Goal: Book appointment/travel/reservation

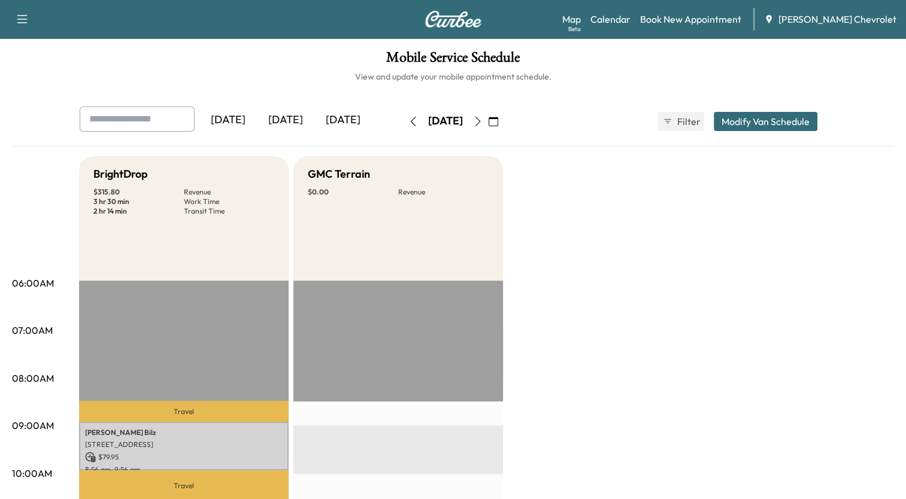
click at [498, 119] on icon "button" at bounding box center [494, 122] width 10 height 10
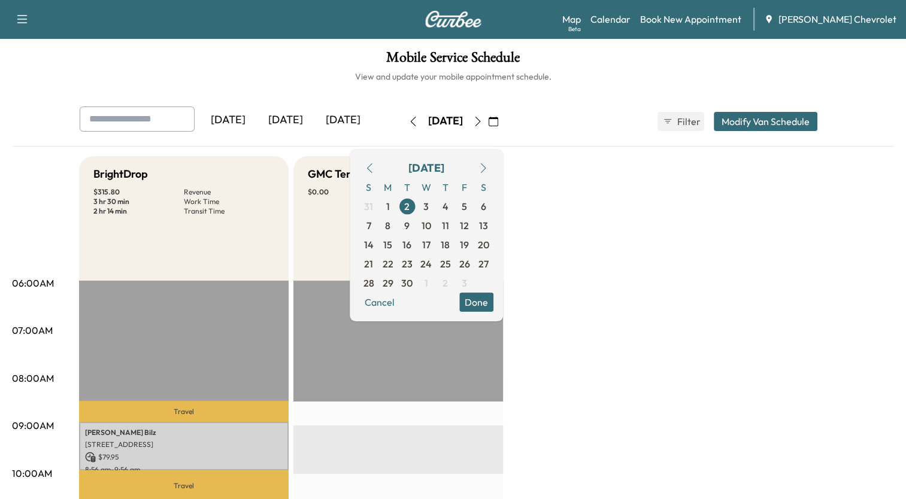
click at [374, 171] on icon "button" at bounding box center [370, 168] width 10 height 10
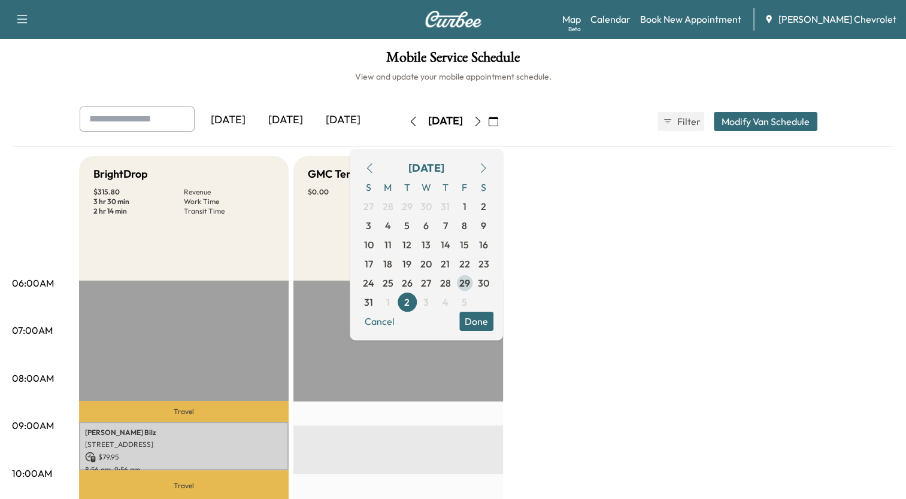
click at [470, 281] on span "29" at bounding box center [464, 283] width 11 height 14
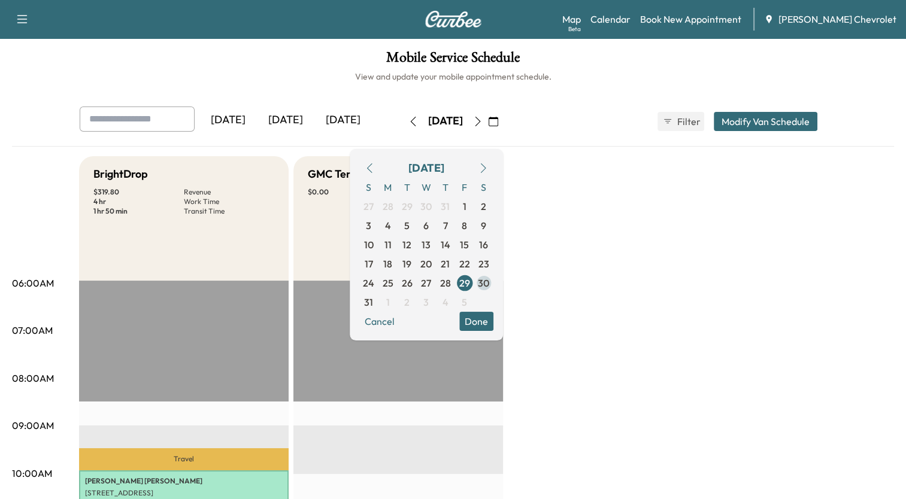
click at [489, 283] on span "30" at bounding box center [483, 283] width 11 height 14
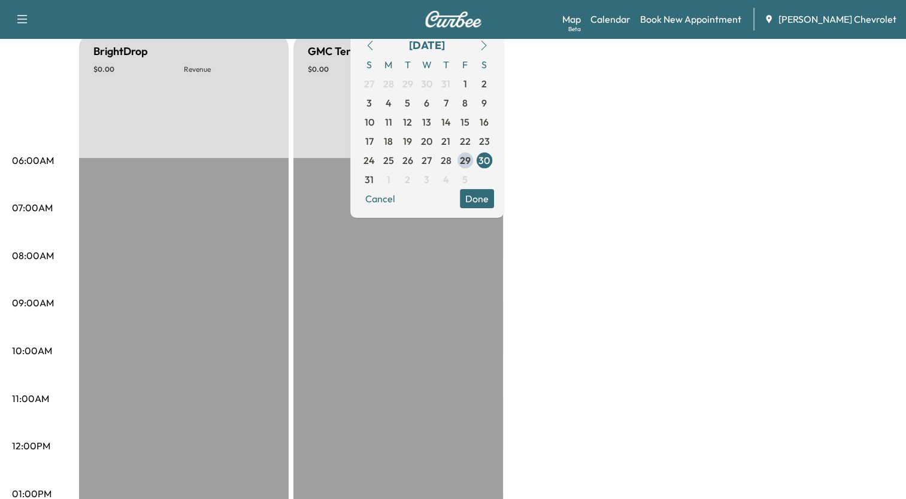
scroll to position [124, 0]
click at [417, 174] on span "2" at bounding box center [407, 178] width 19 height 19
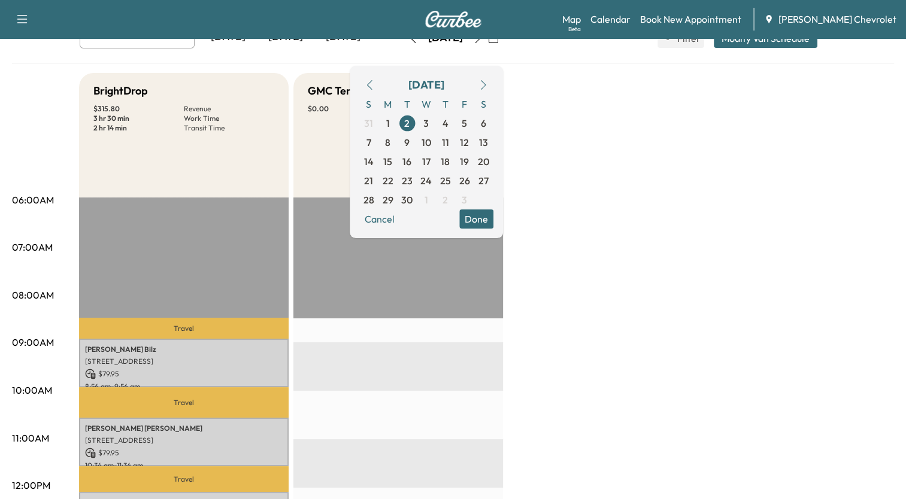
scroll to position [76, 0]
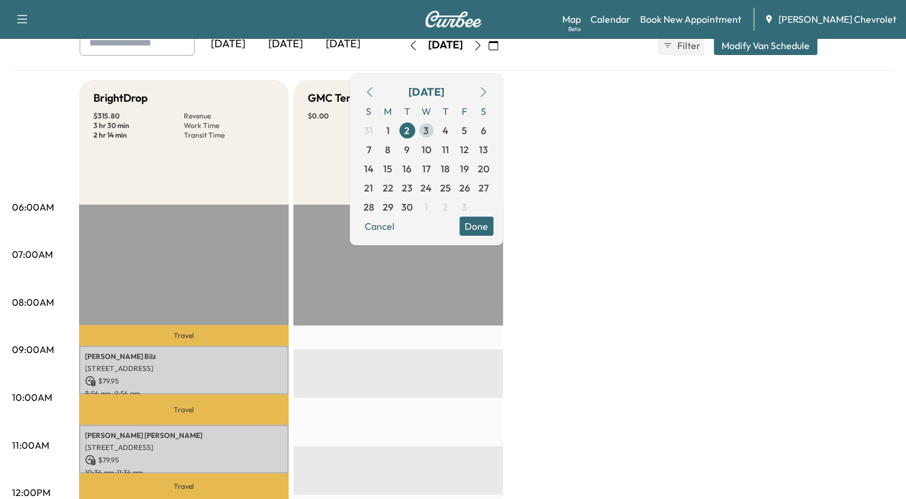
click at [436, 131] on span "3" at bounding box center [426, 130] width 19 height 19
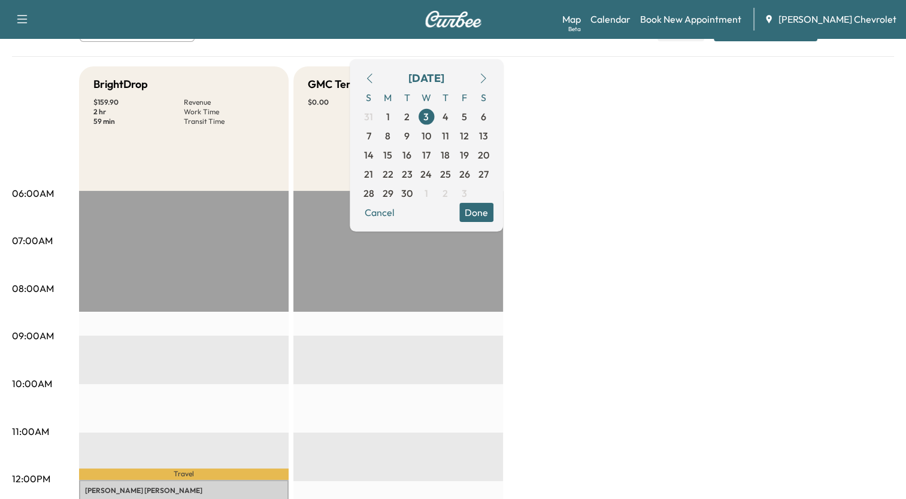
scroll to position [87, 0]
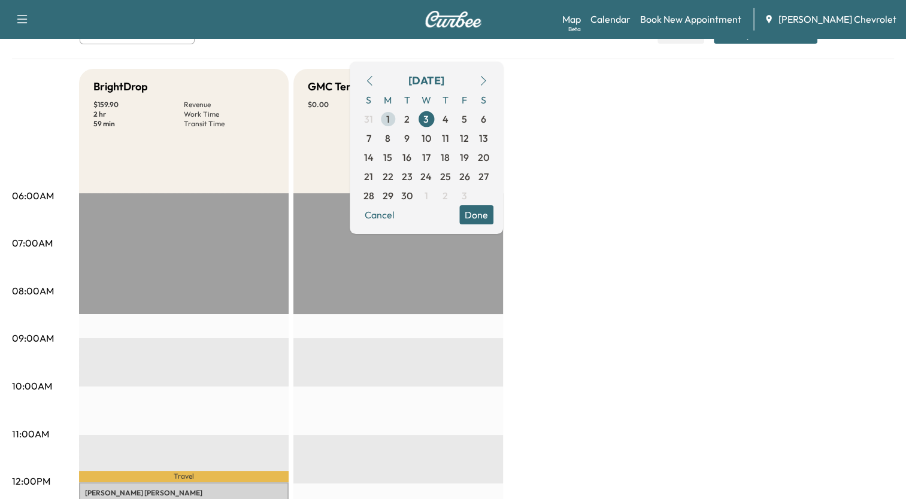
click at [398, 120] on span "1" at bounding box center [387, 119] width 19 height 19
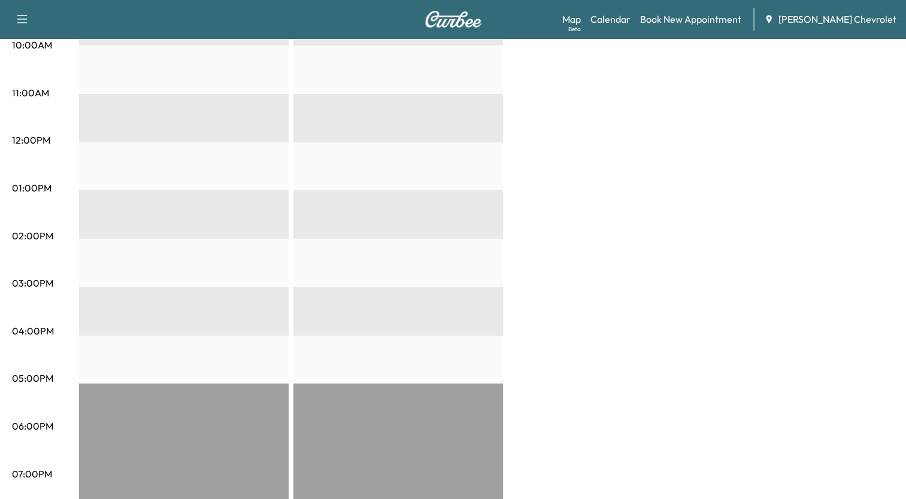
scroll to position [415, 0]
